Goal: Check status

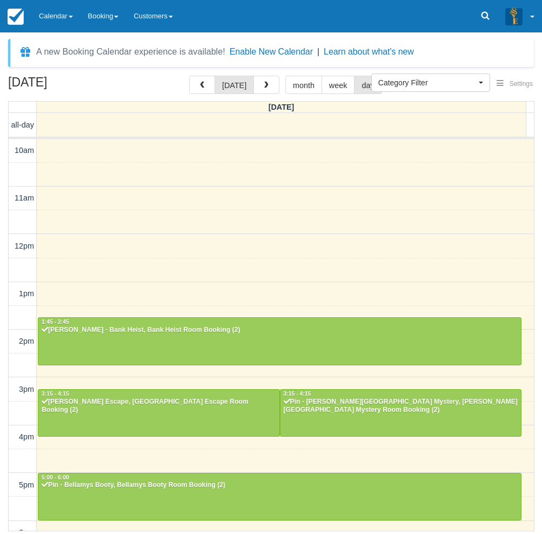
select select
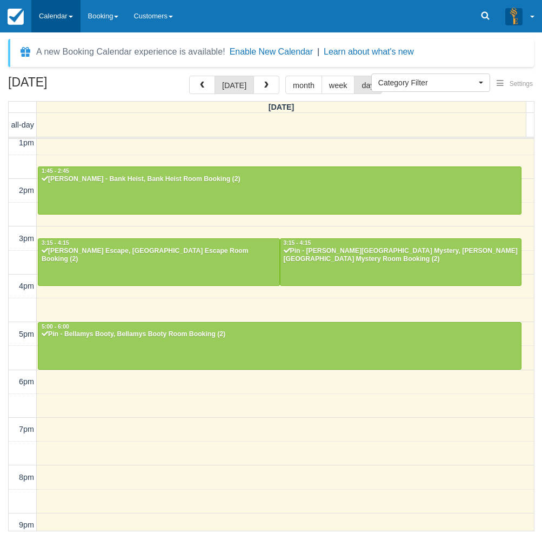
click at [52, 13] on link "Calendar" at bounding box center [55, 16] width 49 height 32
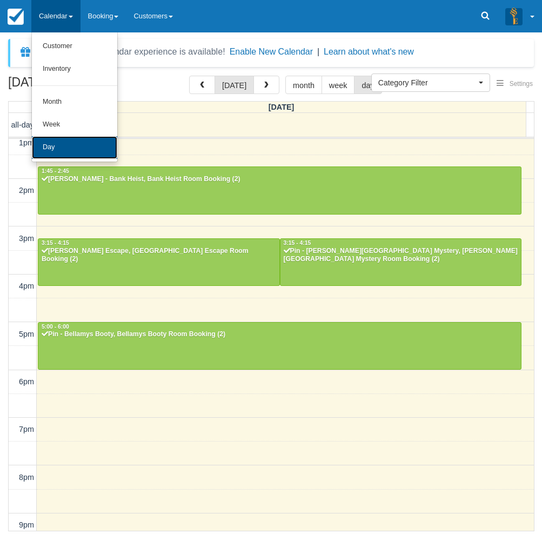
click at [62, 149] on link "Day" at bounding box center [74, 147] width 85 height 23
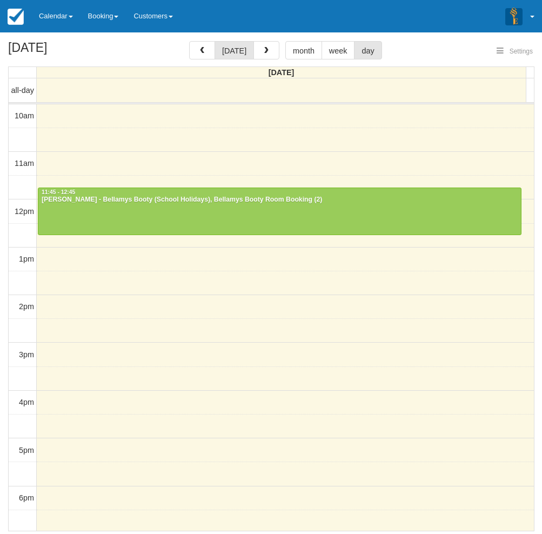
select select
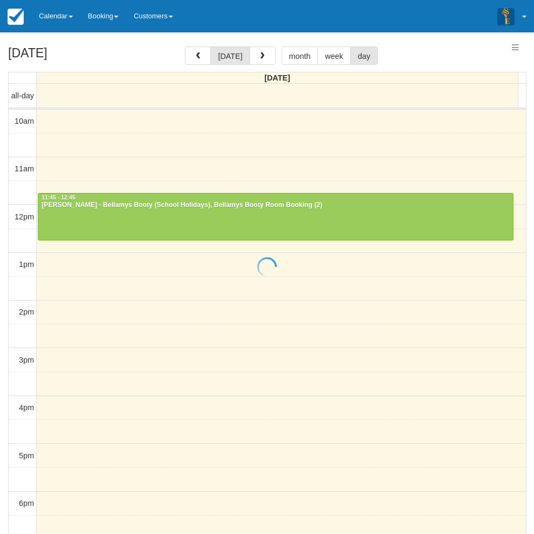
select select
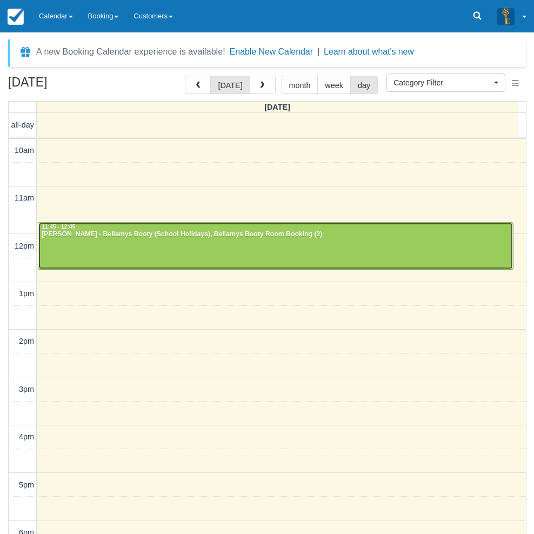
click at [103, 242] on div at bounding box center [275, 246] width 474 height 46
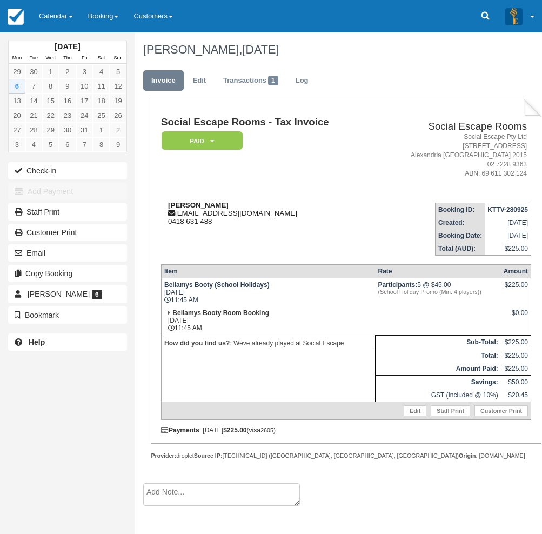
drag, startPoint x: 227, startPoint y: 203, endPoint x: 170, endPoint y: 201, distance: 57.3
click at [170, 201] on div "Shannon Taylor thewagon74@optusnet.com.au 0418 631 488" at bounding box center [267, 213] width 212 height 24
copy strong "Shannon Taylor"
click at [11, 395] on div "October 2025 Mon Tue Wed Thu Fri Sat Sun 29 30 1 2 3 4 5 6 7 8 9 10 11 12 13 14…" at bounding box center [67, 267] width 135 height 534
click at [66, 19] on link "Calendar" at bounding box center [55, 16] width 49 height 32
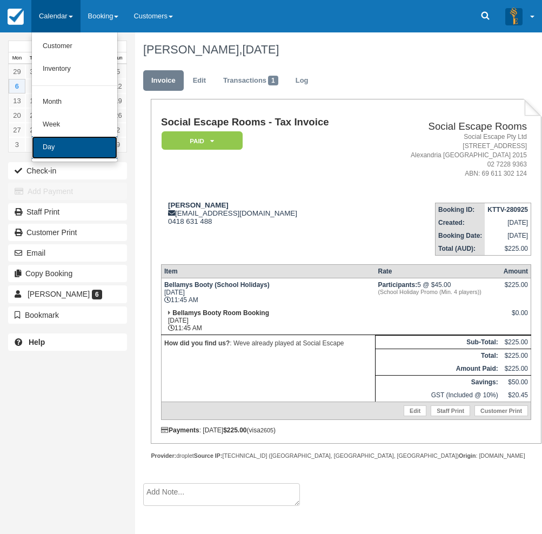
click at [69, 144] on link "Day" at bounding box center [74, 147] width 85 height 23
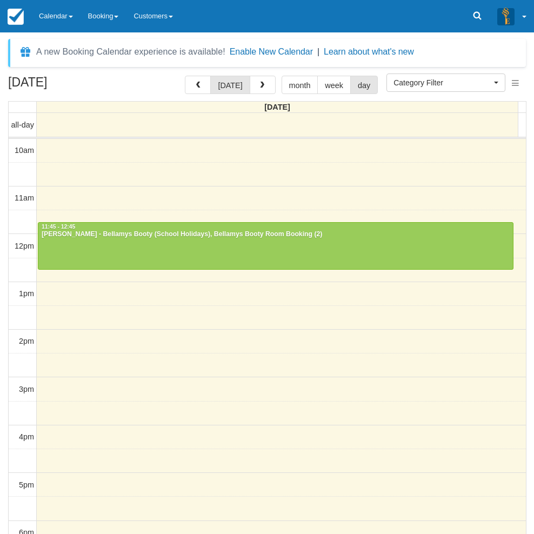
select select
